Goal: Navigation & Orientation: Find specific page/section

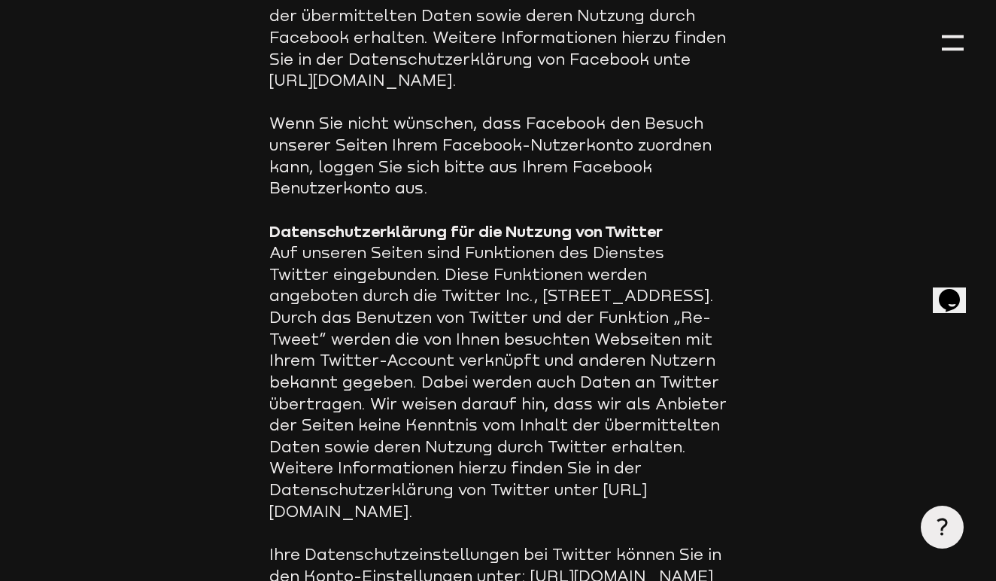
scroll to position [12409, 0]
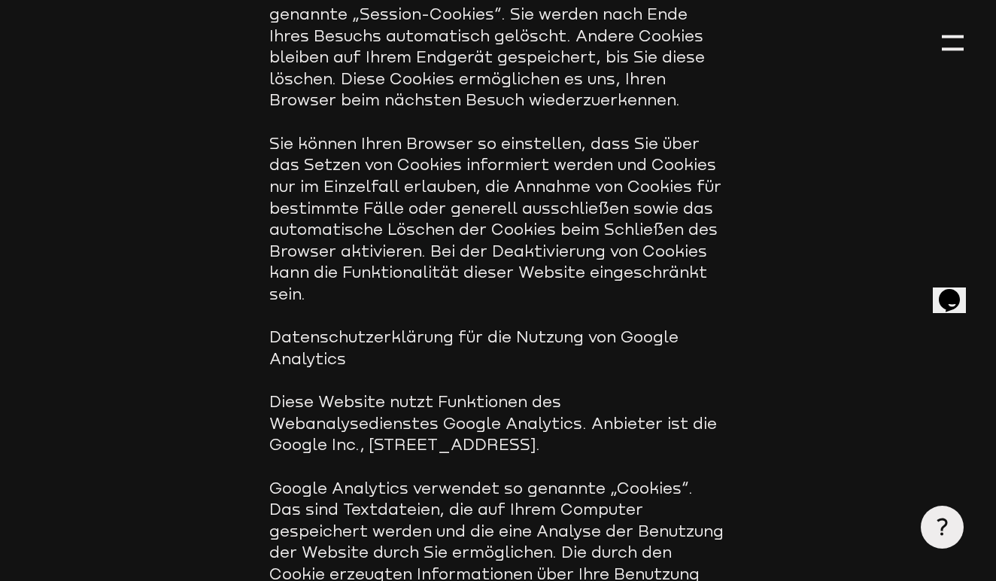
scroll to position [10151, 0]
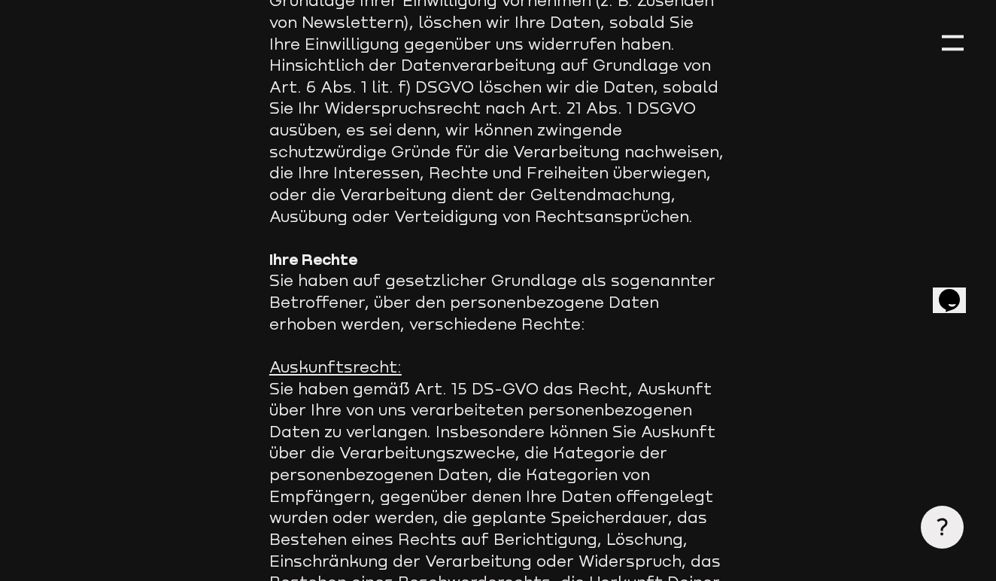
scroll to position [7793, 0]
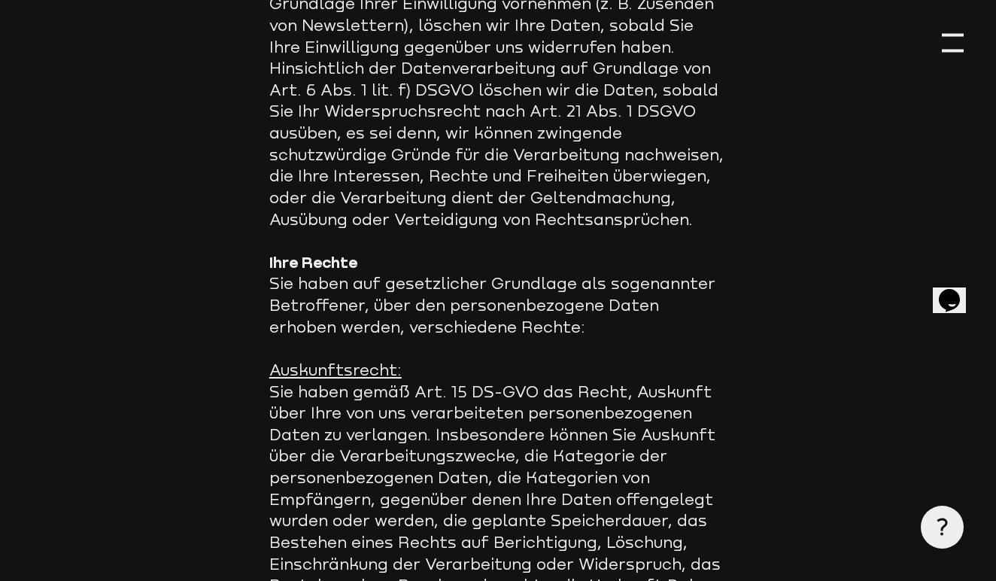
click at [953, 34] on div at bounding box center [953, 35] width 22 height 3
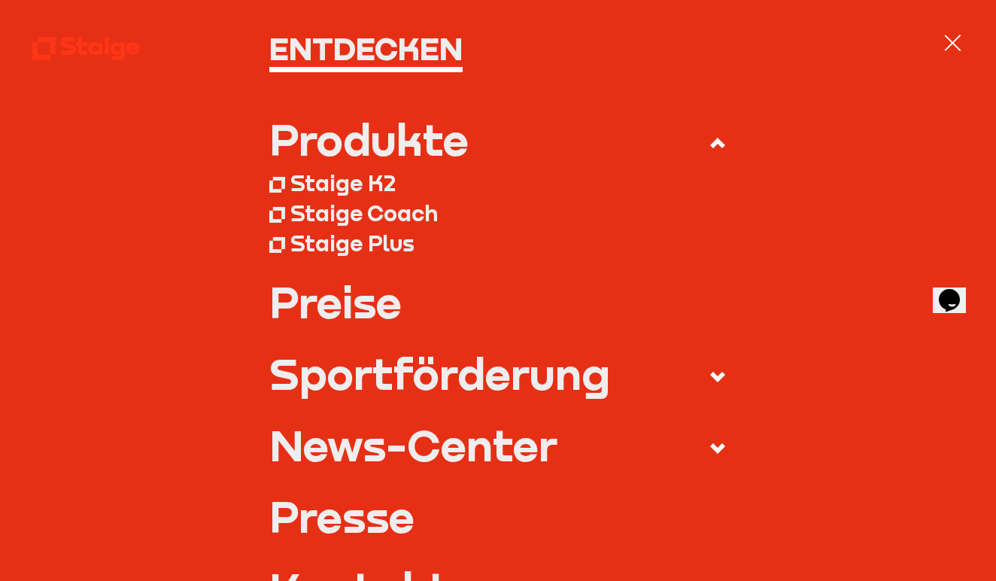
scroll to position [105, 0]
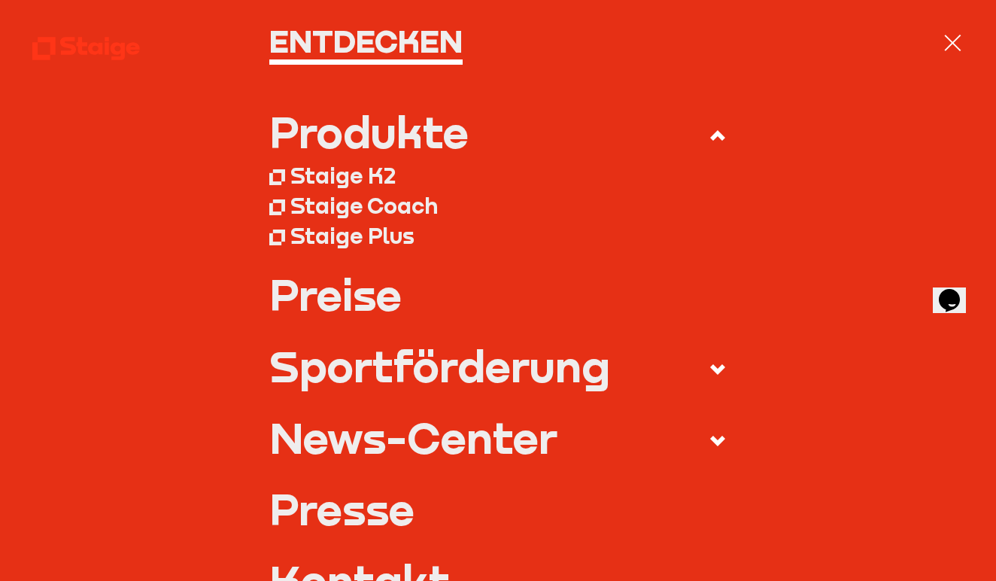
click at [418, 203] on div "Staige Coach" at bounding box center [363, 206] width 147 height 27
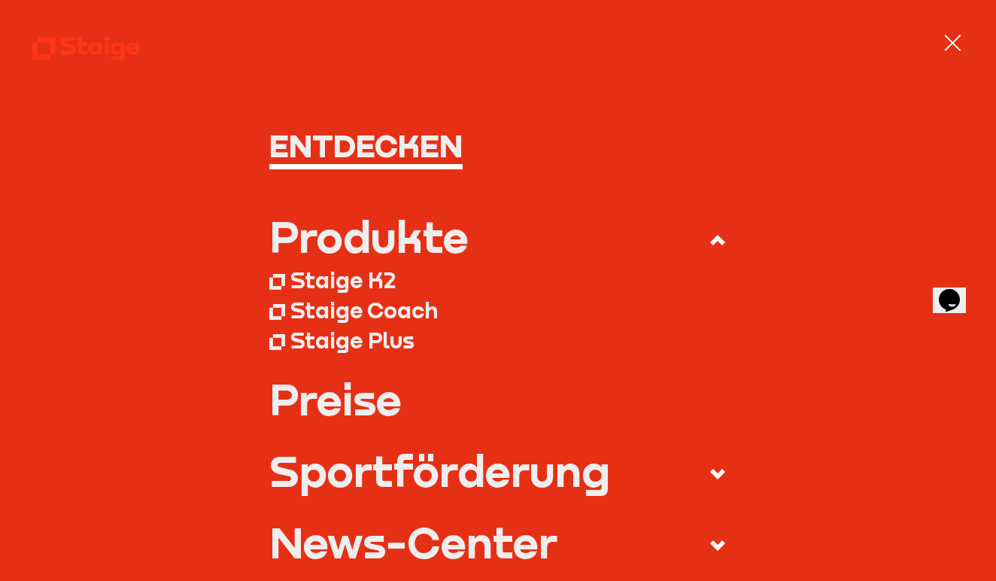
scroll to position [0, 0]
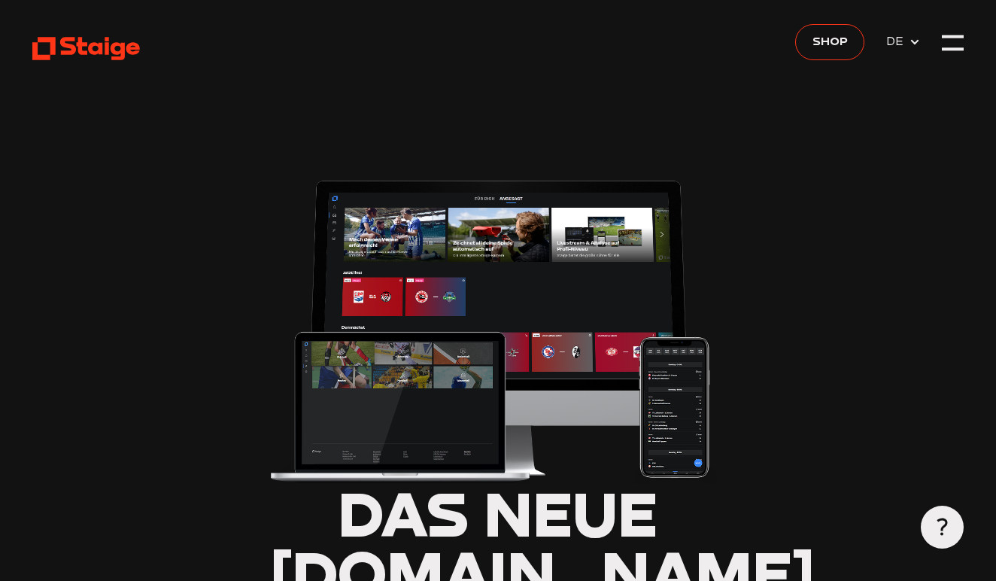
type input "0.8"
click at [95, 55] on icon at bounding box center [87, 48] width 110 height 27
click at [961, 44] on div at bounding box center [953, 43] width 22 height 22
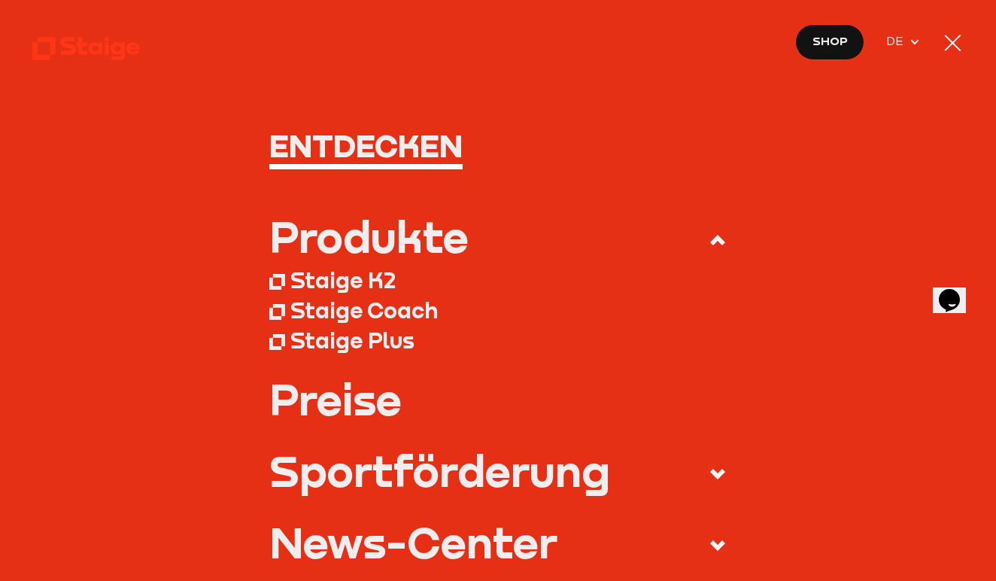
click at [961, 44] on div at bounding box center [953, 43] width 22 height 22
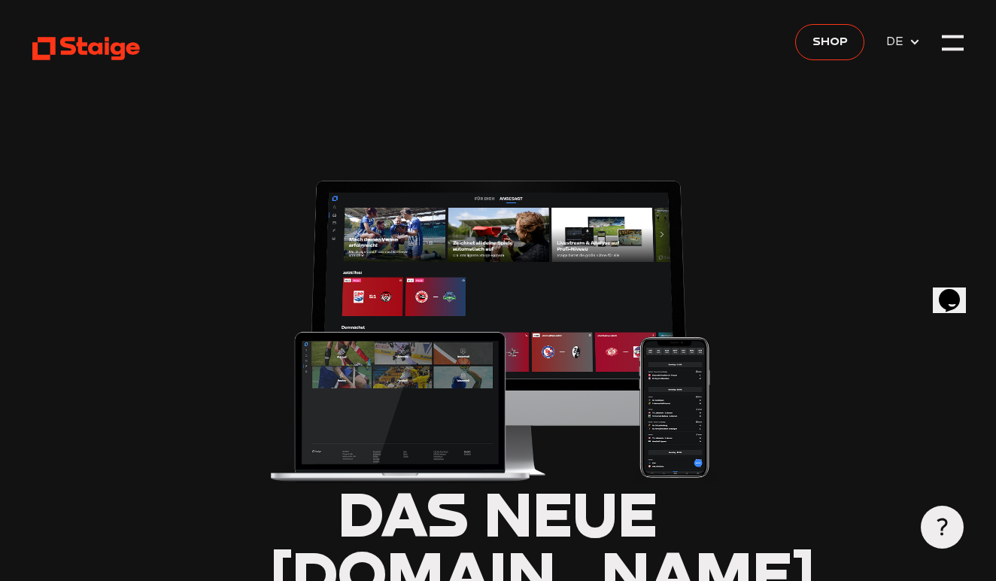
click at [939, 514] on div at bounding box center [942, 527] width 43 height 43
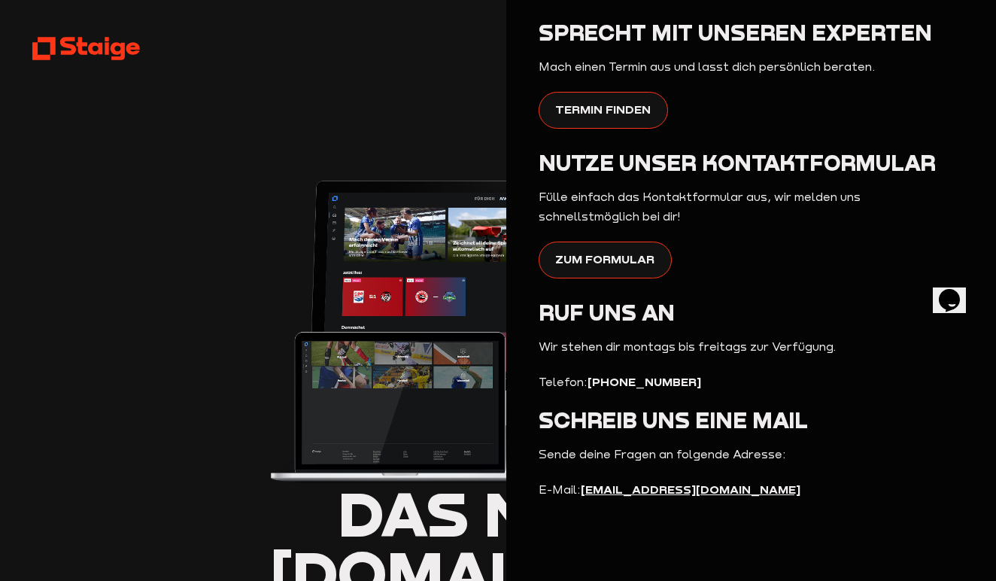
scroll to position [175, 0]
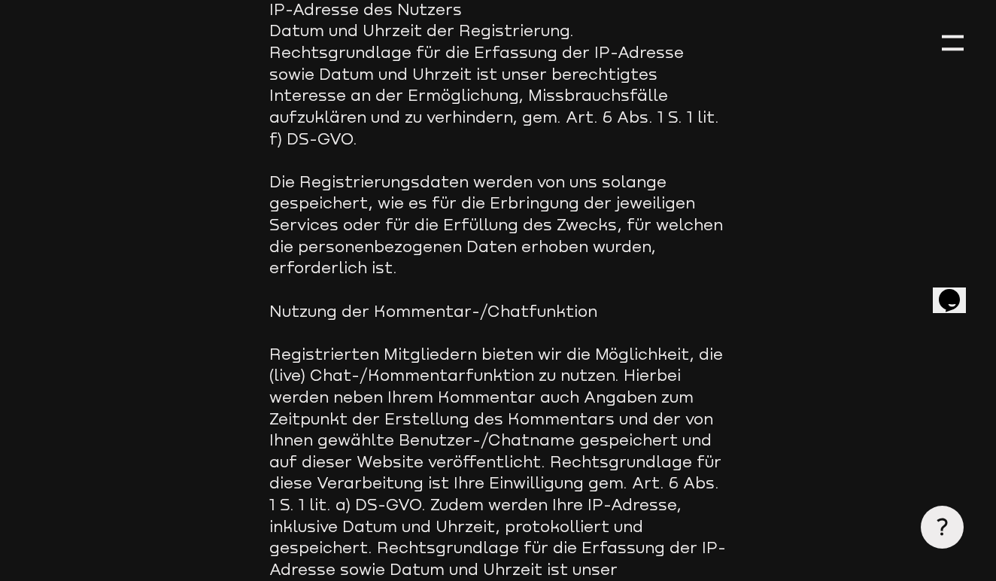
scroll to position [2740, 0]
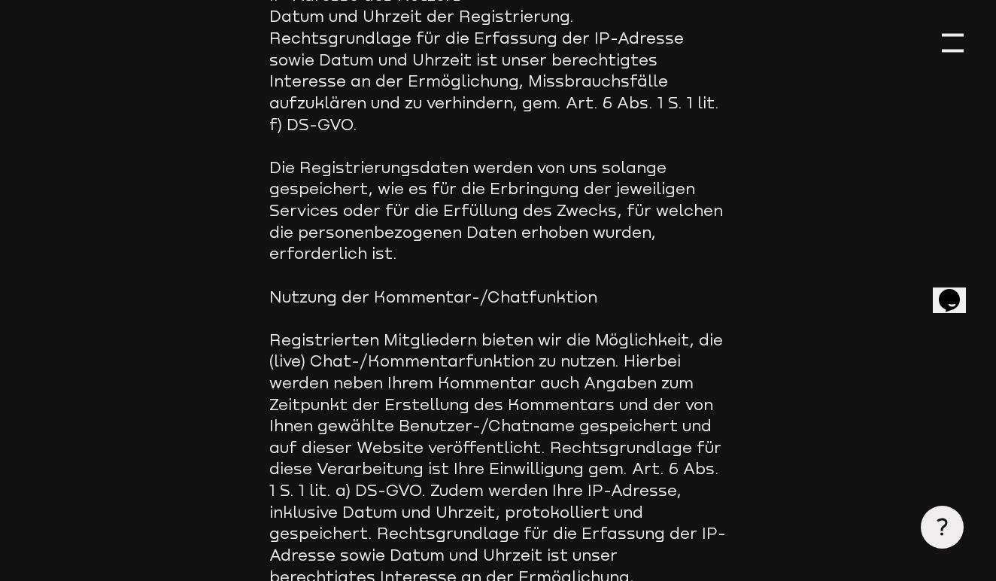
click at [953, 47] on div at bounding box center [953, 43] width 22 height 22
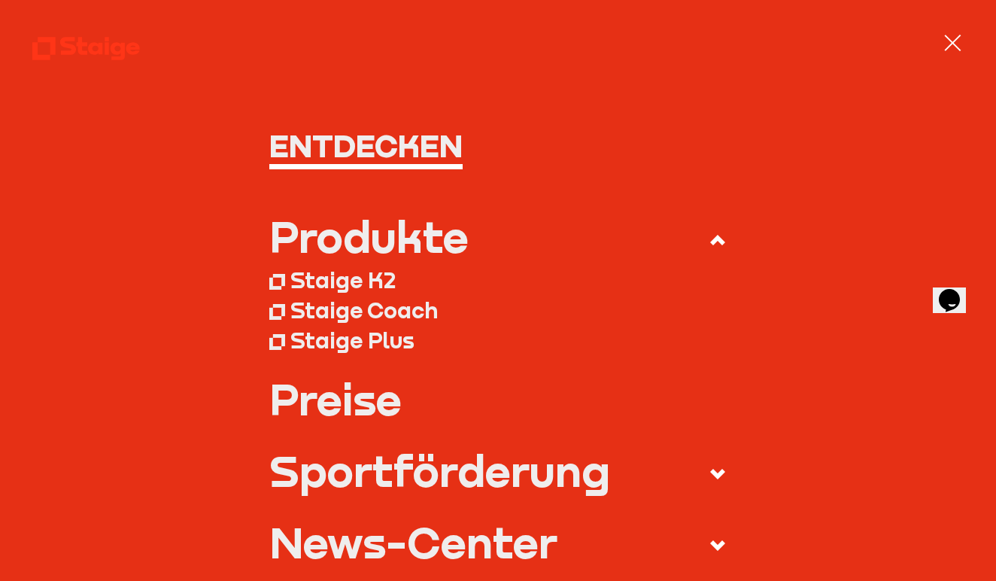
click at [719, 244] on icon at bounding box center [718, 240] width 18 height 18
click at [0, 0] on input "Produkte" at bounding box center [0, 0] width 0 height 0
click at [714, 243] on use at bounding box center [717, 240] width 15 height 11
click at [0, 0] on input "Produkte" at bounding box center [0, 0] width 0 height 0
click at [714, 243] on use at bounding box center [717, 240] width 15 height 11
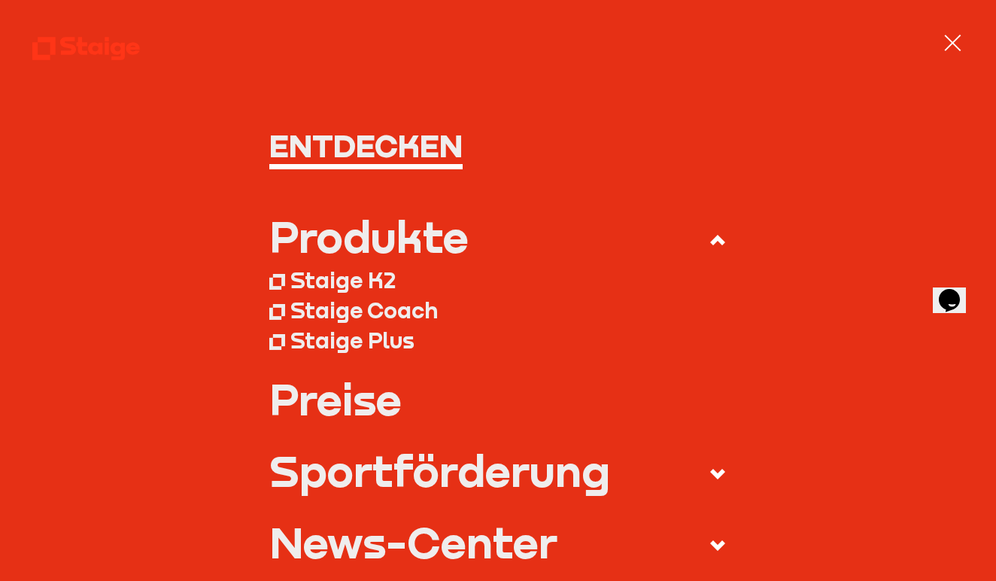
click at [0, 0] on input "Produkte" at bounding box center [0, 0] width 0 height 0
click at [374, 239] on div "Produkte" at bounding box center [368, 236] width 199 height 43
click at [0, 0] on input "Produkte" at bounding box center [0, 0] width 0 height 0
